Goal: Navigation & Orientation: Find specific page/section

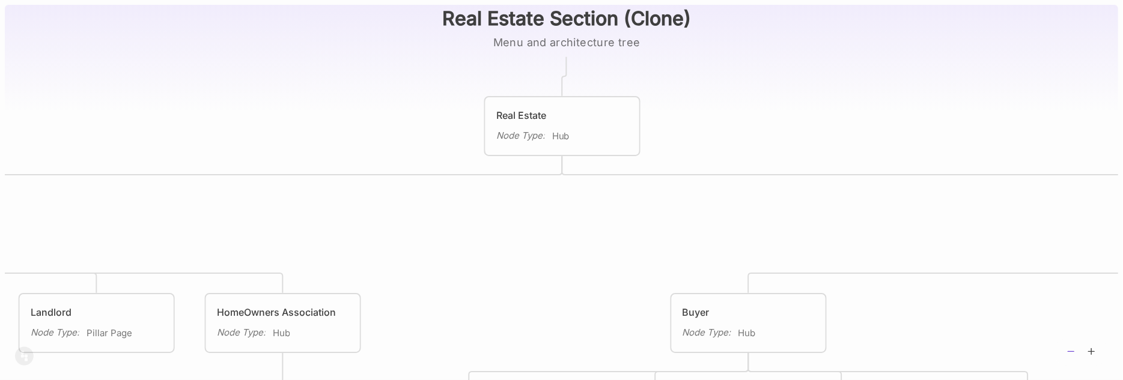
click at [1071, 351] on line at bounding box center [1071, 351] width 6 height 0
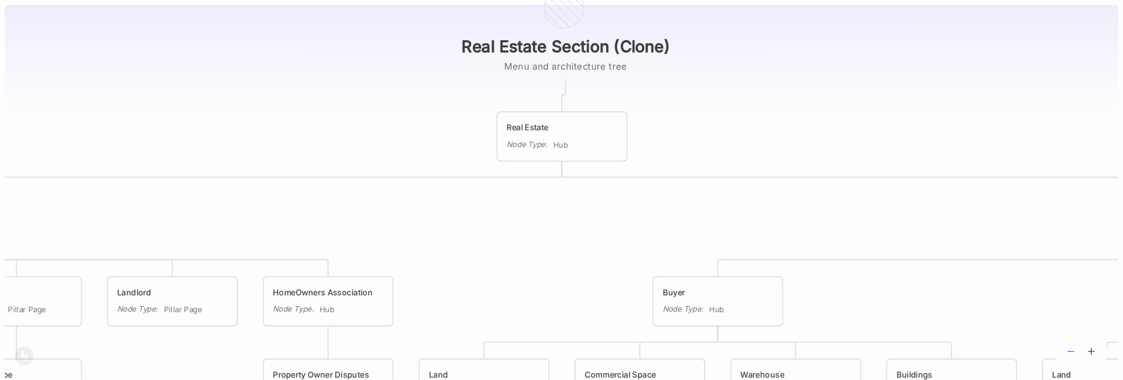
click at [1071, 351] on line at bounding box center [1071, 351] width 6 height 0
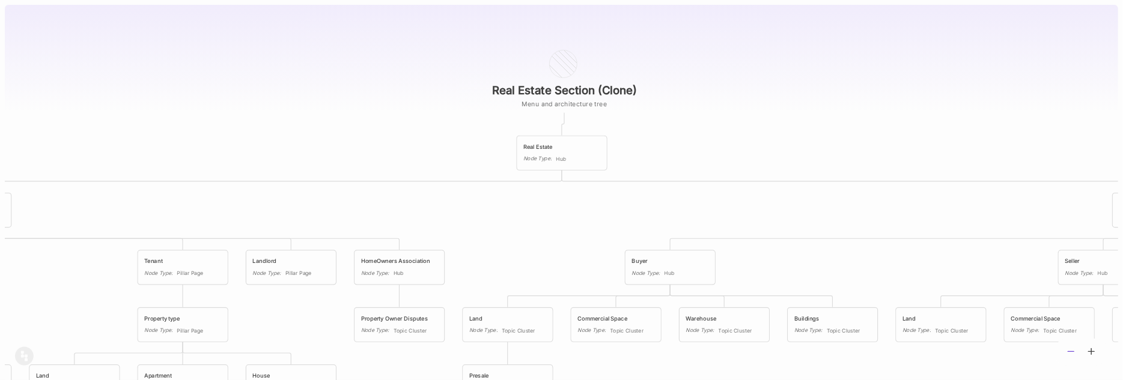
click at [1071, 351] on line at bounding box center [1071, 351] width 6 height 0
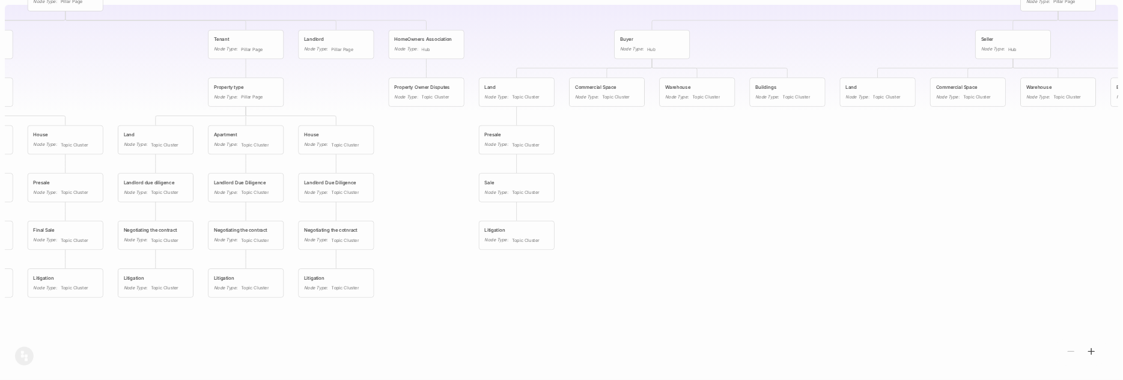
click at [339, 148] on div "Topic Cluster" at bounding box center [345, 145] width 28 height 8
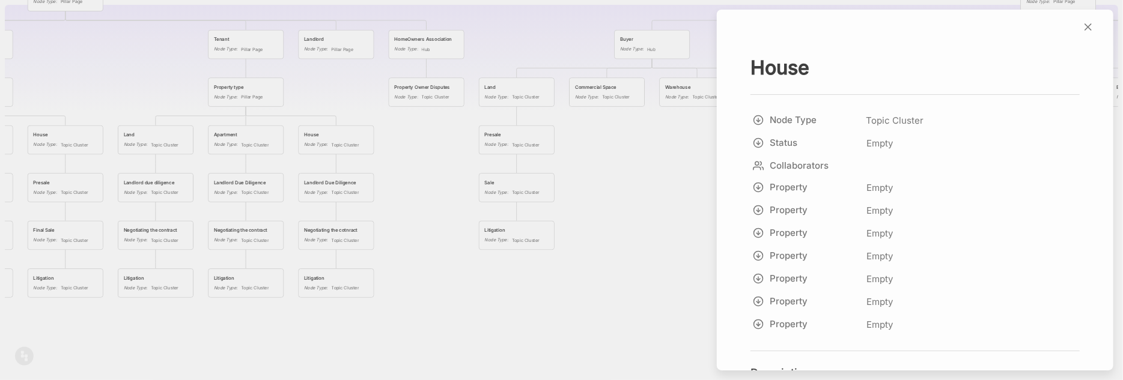
click at [235, 133] on div at bounding box center [561, 190] width 1123 height 380
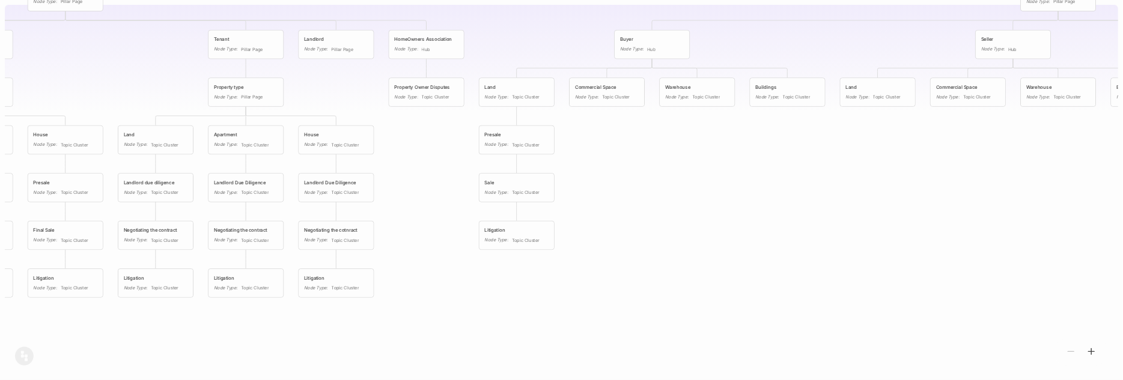
click at [151, 144] on span "Topic Cluster" at bounding box center [165, 144] width 28 height 7
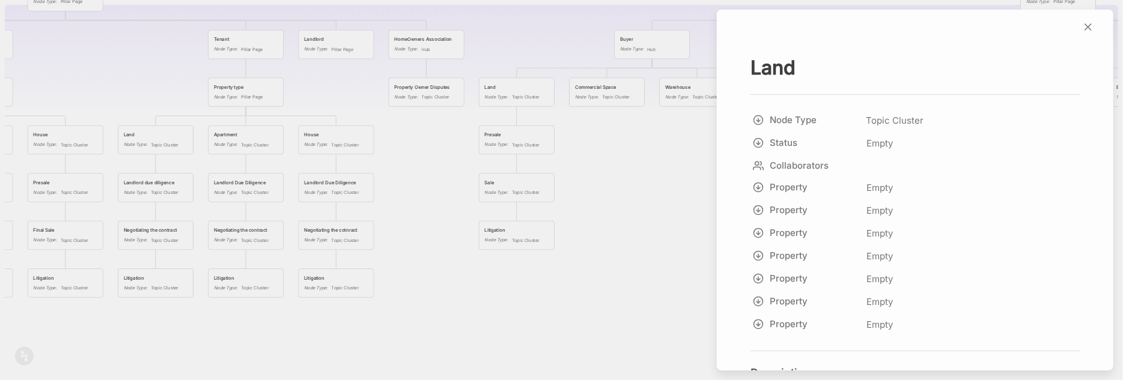
click at [259, 85] on div at bounding box center [561, 190] width 1123 height 380
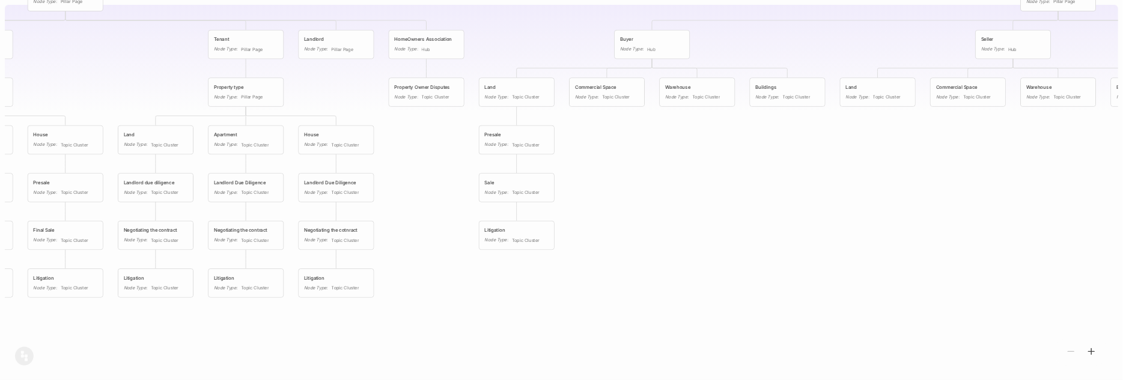
click at [59, 144] on div "Node Type : Topic Cluster" at bounding box center [65, 145] width 64 height 8
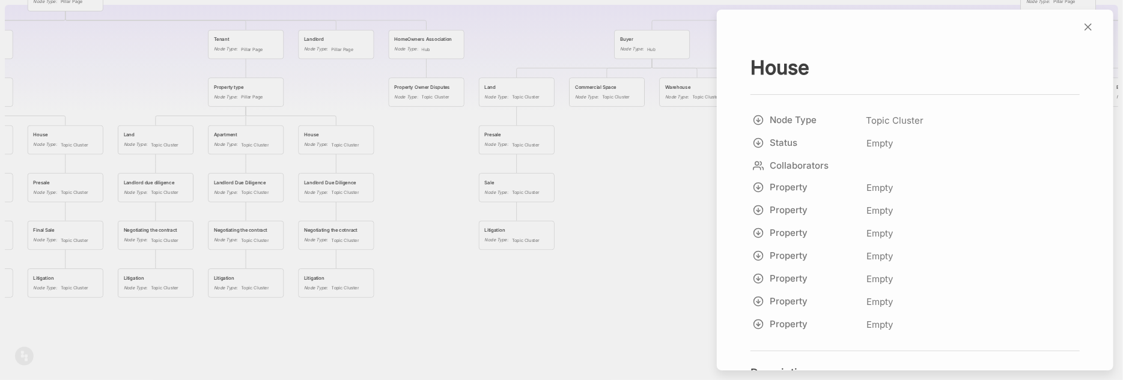
click at [163, 132] on div at bounding box center [561, 190] width 1123 height 380
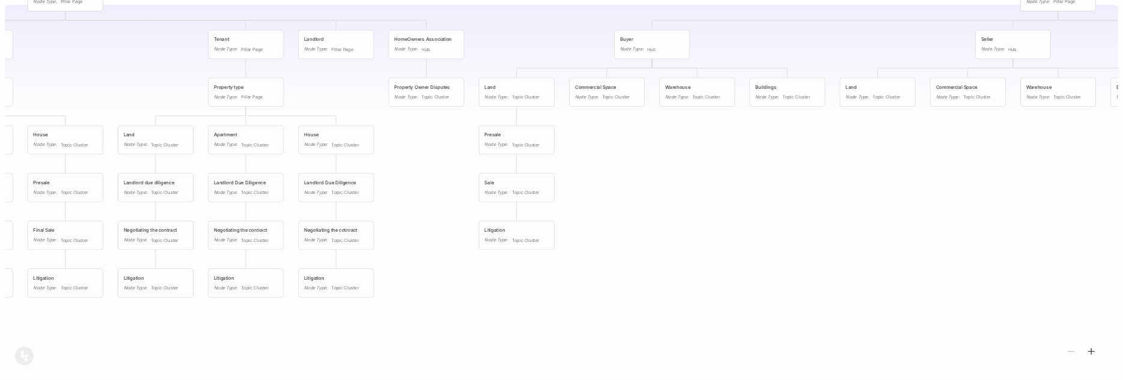
click at [223, 135] on div "Apartment" at bounding box center [246, 135] width 64 height 7
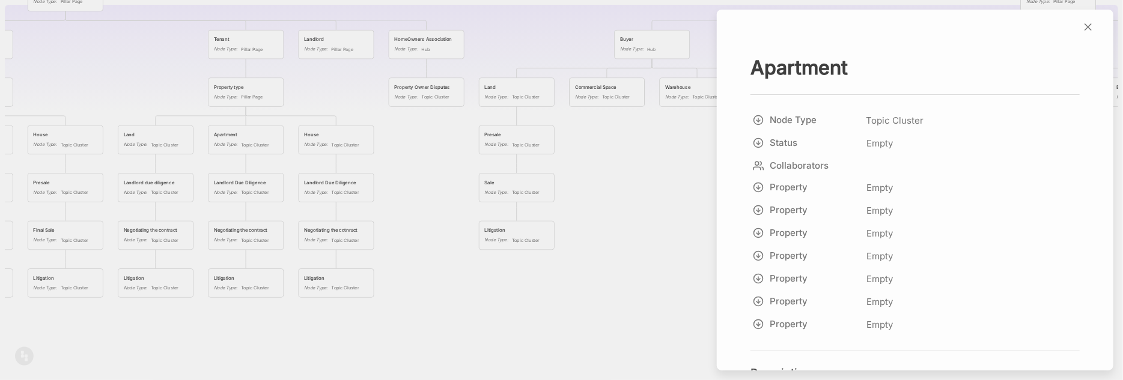
click at [331, 136] on div at bounding box center [561, 190] width 1123 height 380
